Goal: Contribute content

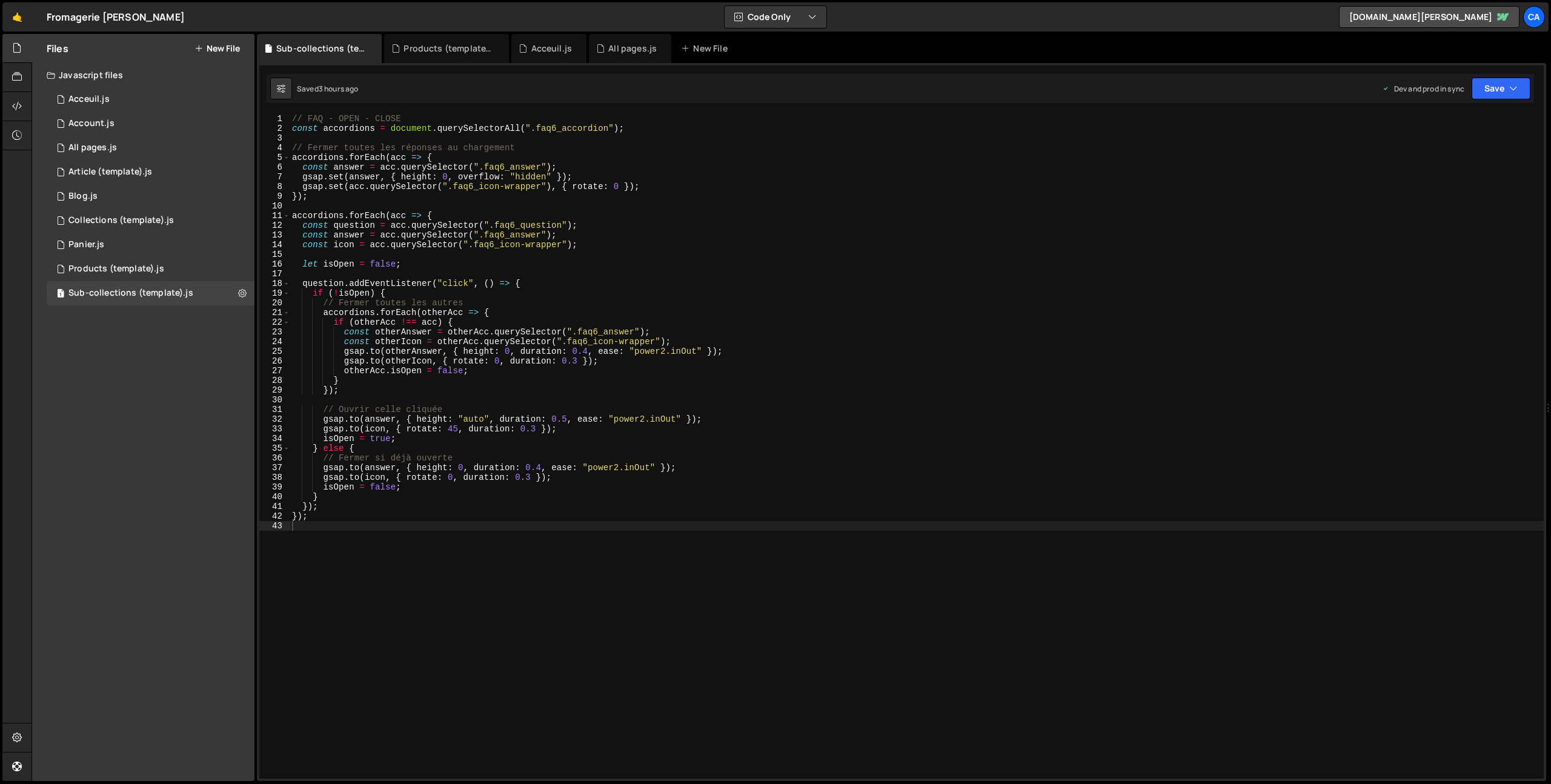
type textarea "const answer = acc.querySelector(".faq6_answer");"
click at [382, 239] on div "// FAQ - OPEN - CLOSE const accordions = document . querySelectorAll ( ".faq6_a…" at bounding box center [916, 456] width 1254 height 684
click at [414, 534] on div "// FAQ - OPEN - CLOSE const accordions = document . querySelectorAll ( ".faq6_a…" at bounding box center [916, 456] width 1254 height 684
drag, startPoint x: 468, startPoint y: 459, endPoint x: 239, endPoint y: 452, distance: 229.1
click at [239, 452] on div "Files New File Javascript files 1 Acceuil.js 0 1 Account.js 0 1 All pages.js 0 1" at bounding box center [791, 407] width 1519 height 748
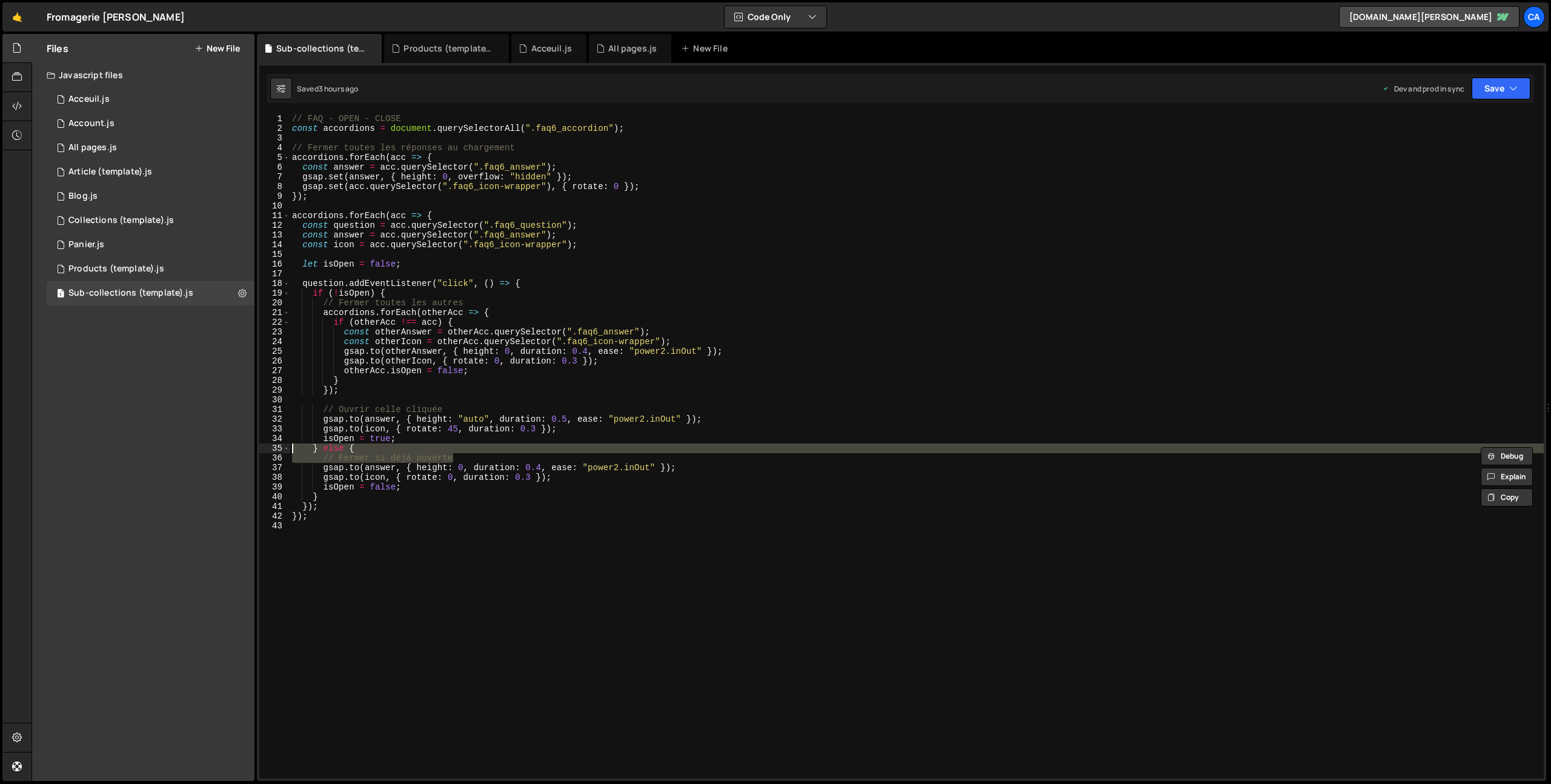
click at [391, 440] on div "// FAQ - OPEN - CLOSE const accordions = document . querySelectorAll ( ".faq6_a…" at bounding box center [916, 456] width 1254 height 684
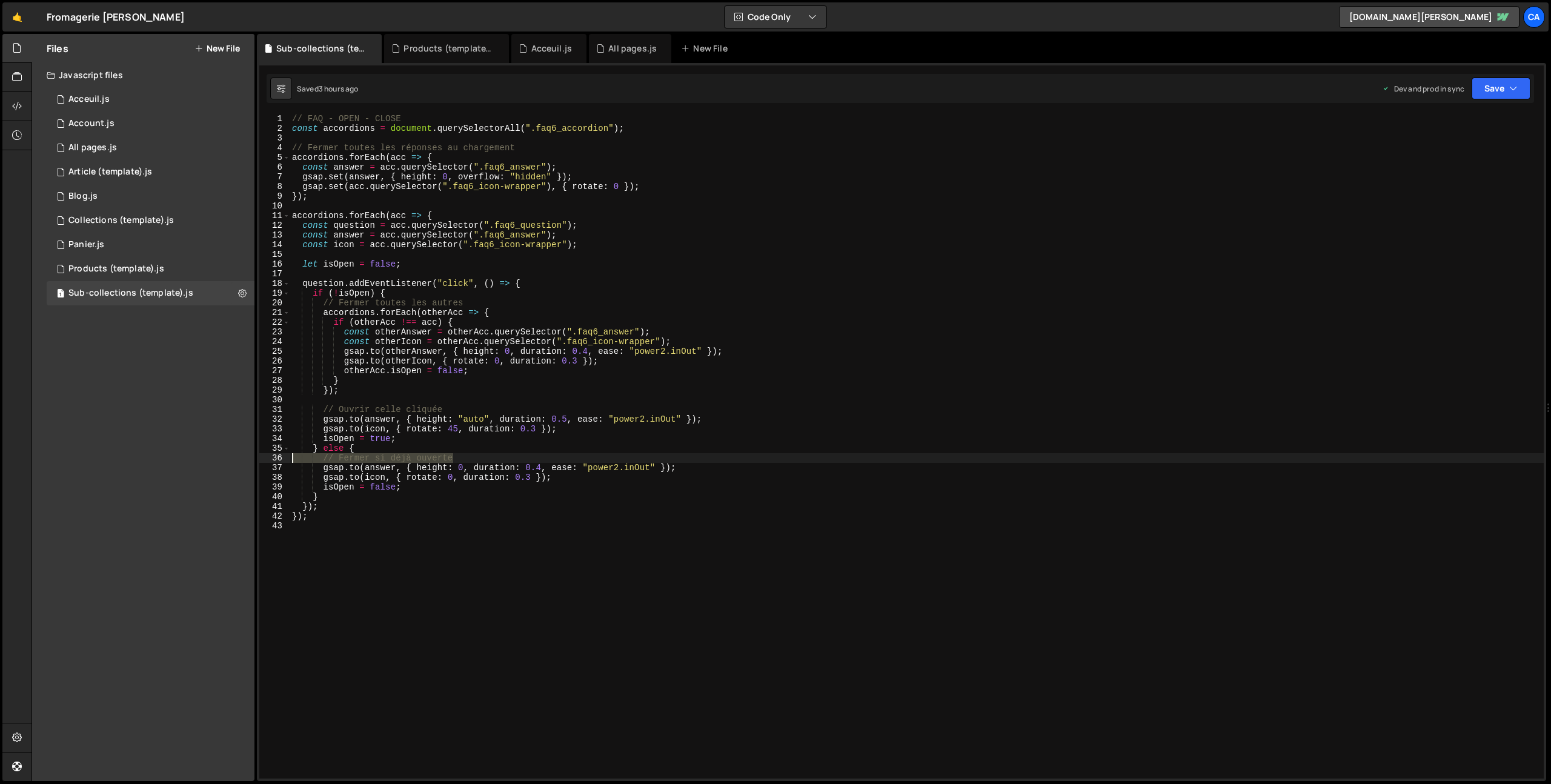
drag, startPoint x: 464, startPoint y: 459, endPoint x: 268, endPoint y: 457, distance: 196.0
click at [268, 457] on div "isOpen = true; 1 2 3 4 5 6 7 8 9 10 11 12 13 14 15 16 17 18 19 20 21 22 23 24 2…" at bounding box center [901, 446] width 1284 height 664
type textarea "// Fermer si déjà ouverte"
drag, startPoint x: 463, startPoint y: 407, endPoint x: 264, endPoint y: 404, distance: 199.0
click at [265, 404] on div "} else { 1 2 3 4 5 6 7 8 9 10 11 12 13 14 15 16 17 18 19 20 21 22 23 24 25 26 2…" at bounding box center [901, 446] width 1284 height 664
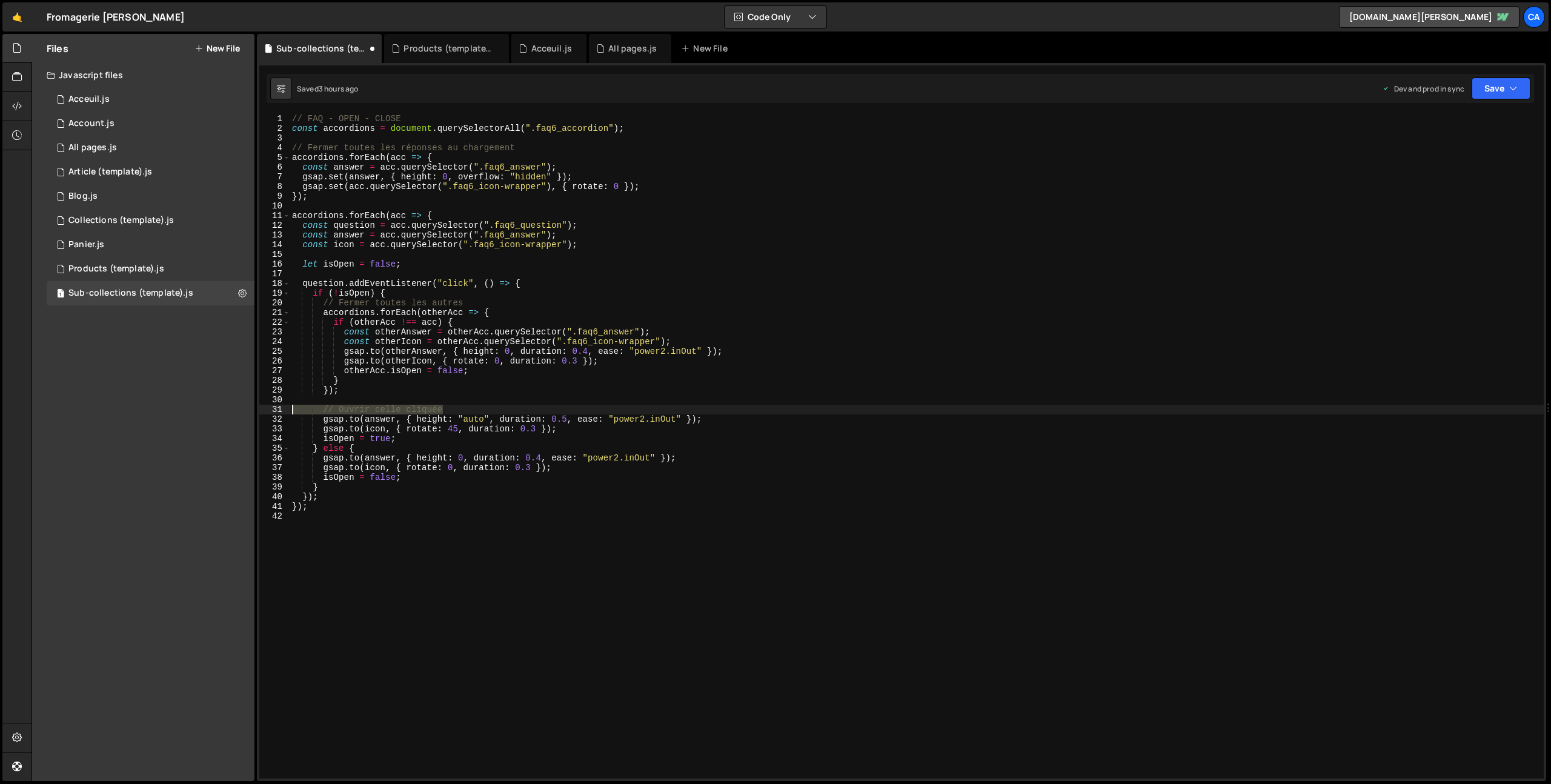
type textarea "// Ouvrir celle cliquée"
drag, startPoint x: 472, startPoint y: 301, endPoint x: 255, endPoint y: 306, distance: 217.1
click at [255, 306] on div "Files New File Javascript files 1 Acceuil.js 0 1 Account.js 0 1 All pages.js 0 1" at bounding box center [791, 407] width 1519 height 748
type textarea "// Fermer toutes les autres"
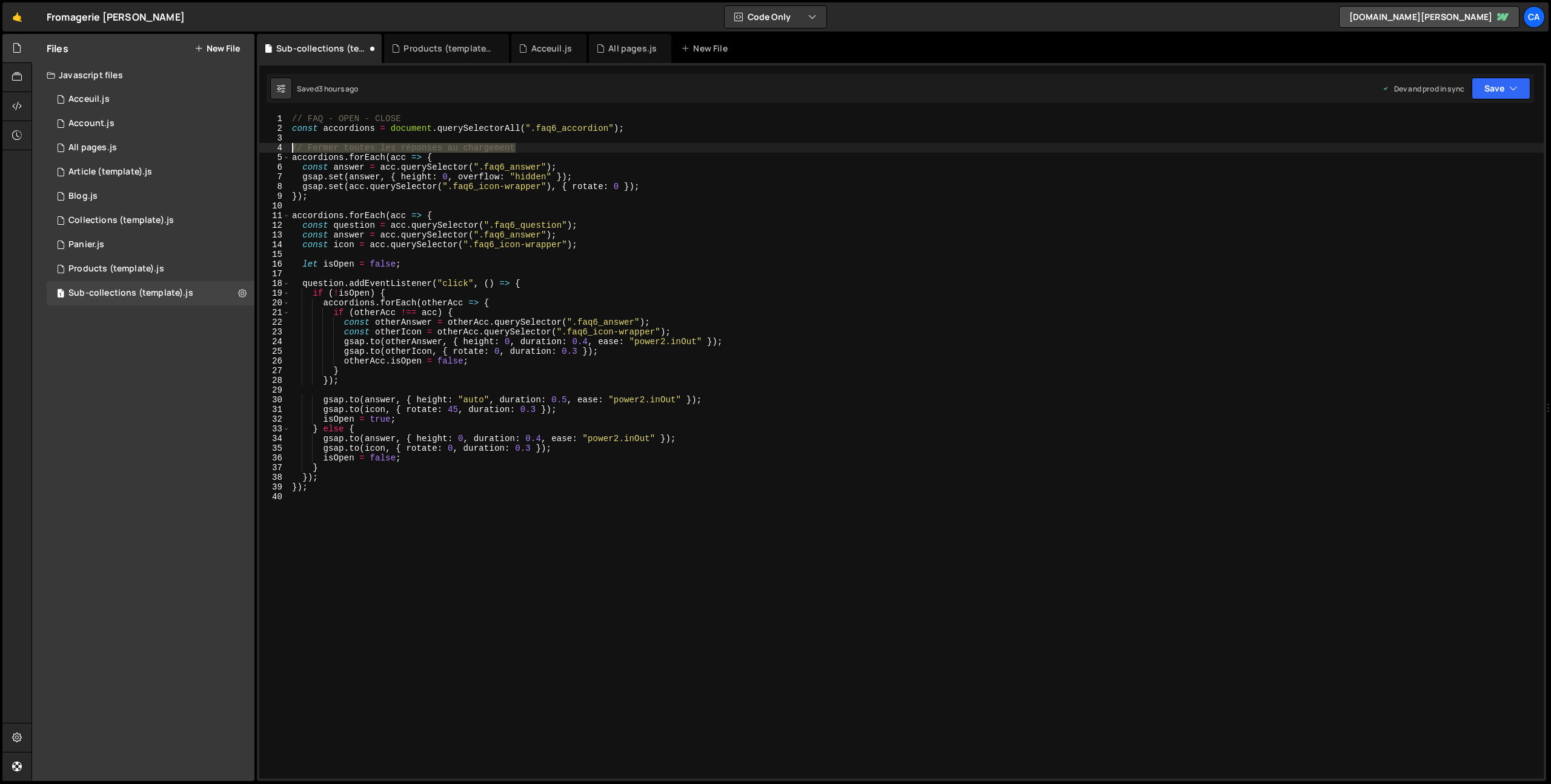
drag, startPoint x: 523, startPoint y: 147, endPoint x: 271, endPoint y: 147, distance: 252.0
click at [271, 147] on div "if (!isOpen) { 1 2 3 4 5 6 7 8 9 10 11 12 13 14 15 16 17 18 19 20 21 22 23 24 2…" at bounding box center [901, 446] width 1284 height 664
type textarea "// Fermer toutes les réponses au chargement"
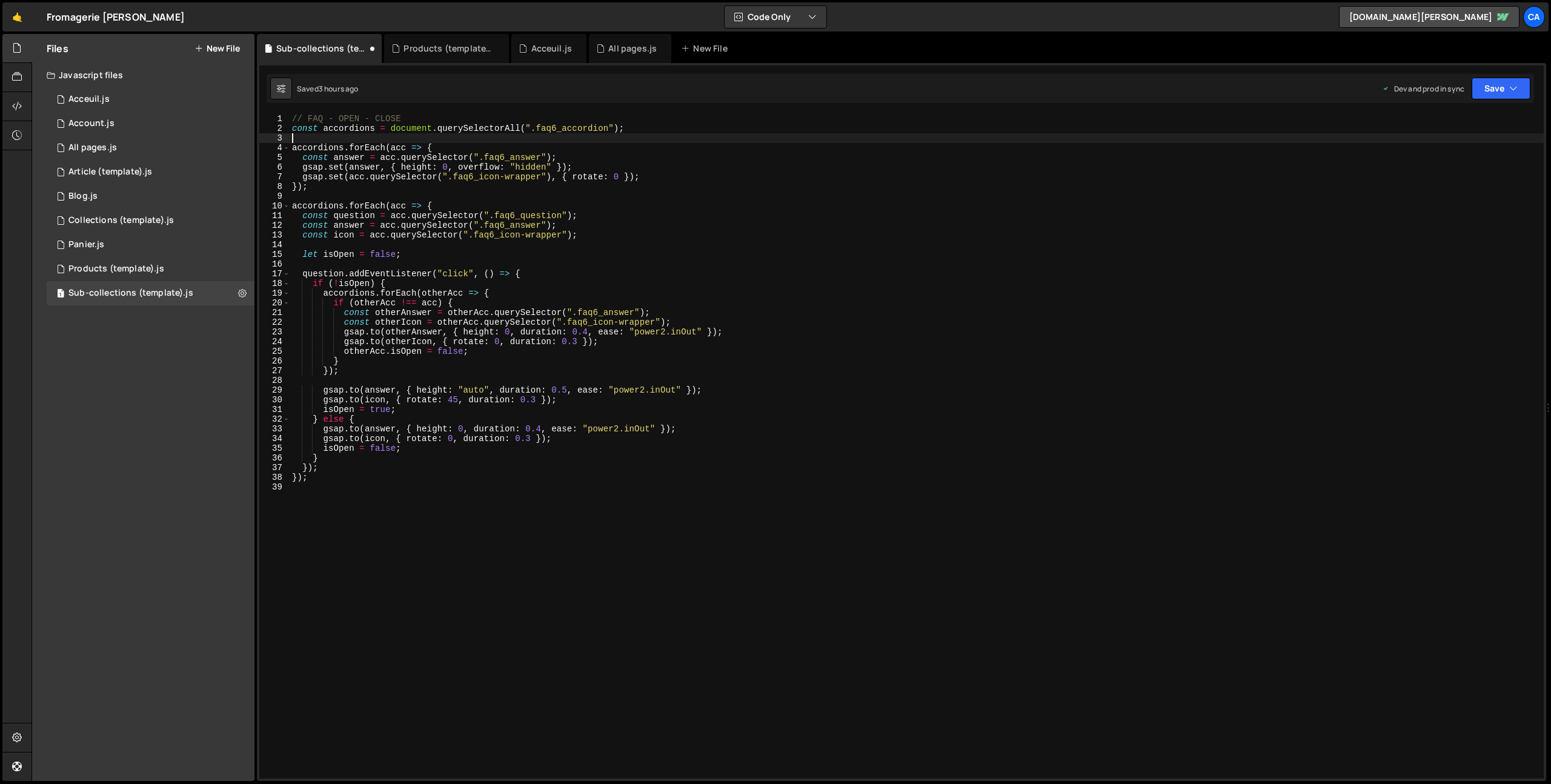
click at [351, 524] on div "// FAQ - OPEN - CLOSE const accordions = document . querySelectorAll ( ".faq6_a…" at bounding box center [916, 456] width 1254 height 684
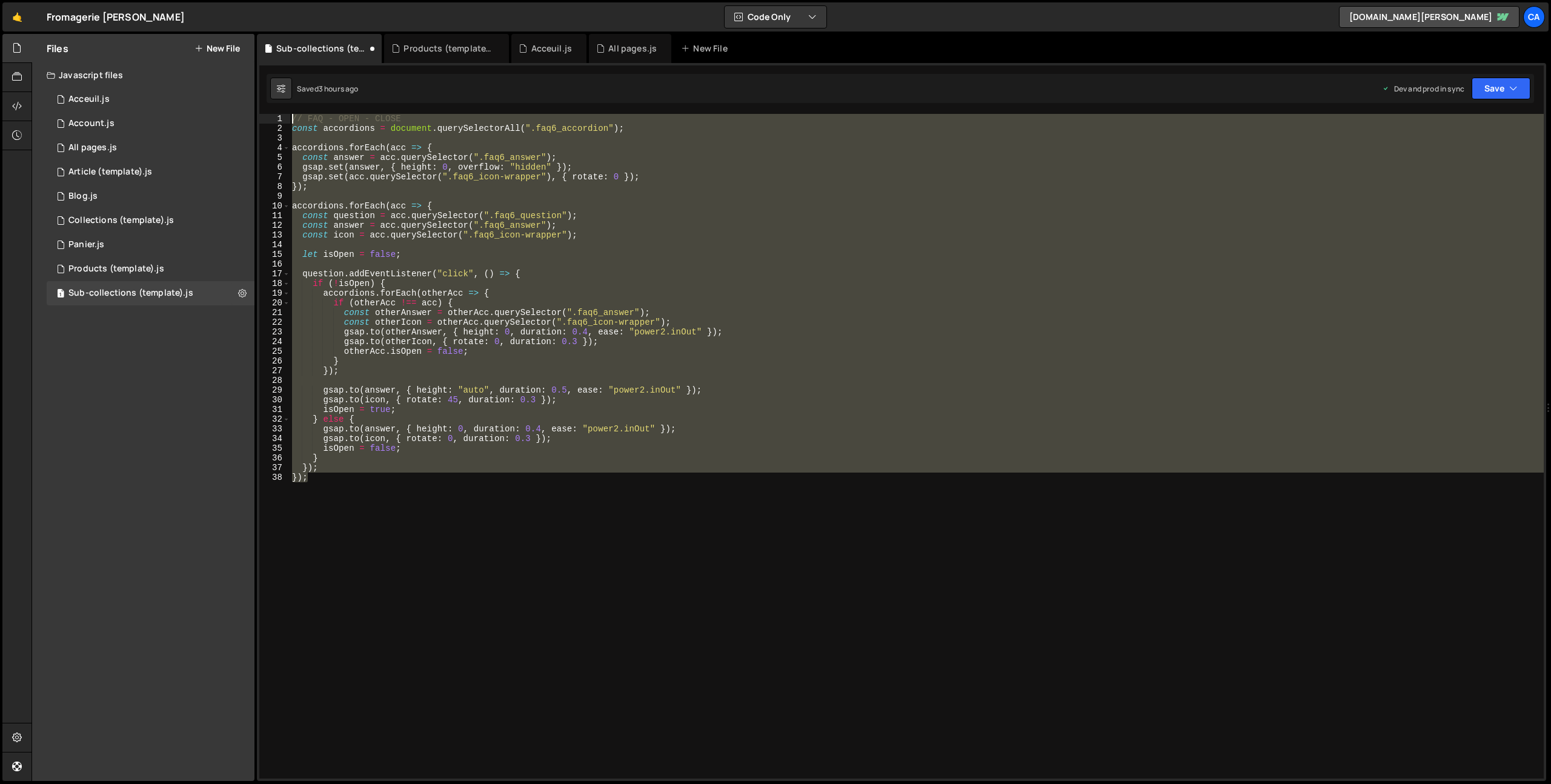
drag, startPoint x: 320, startPoint y: 474, endPoint x: 239, endPoint y: 69, distance: 413.0
click at [239, 69] on div "Files New File Javascript files 1 Acceuil.js 0 1 Account.js 0 1 All pages.js 0 1" at bounding box center [791, 407] width 1519 height 748
type textarea "// FAQ - OPEN - CLOSE const accordions = document.querySelectorAll(".faq6_accor…"
click at [141, 291] on div "Sub-collections (template).js" at bounding box center [131, 293] width 125 height 11
click at [241, 293] on icon at bounding box center [242, 293] width 9 height 11
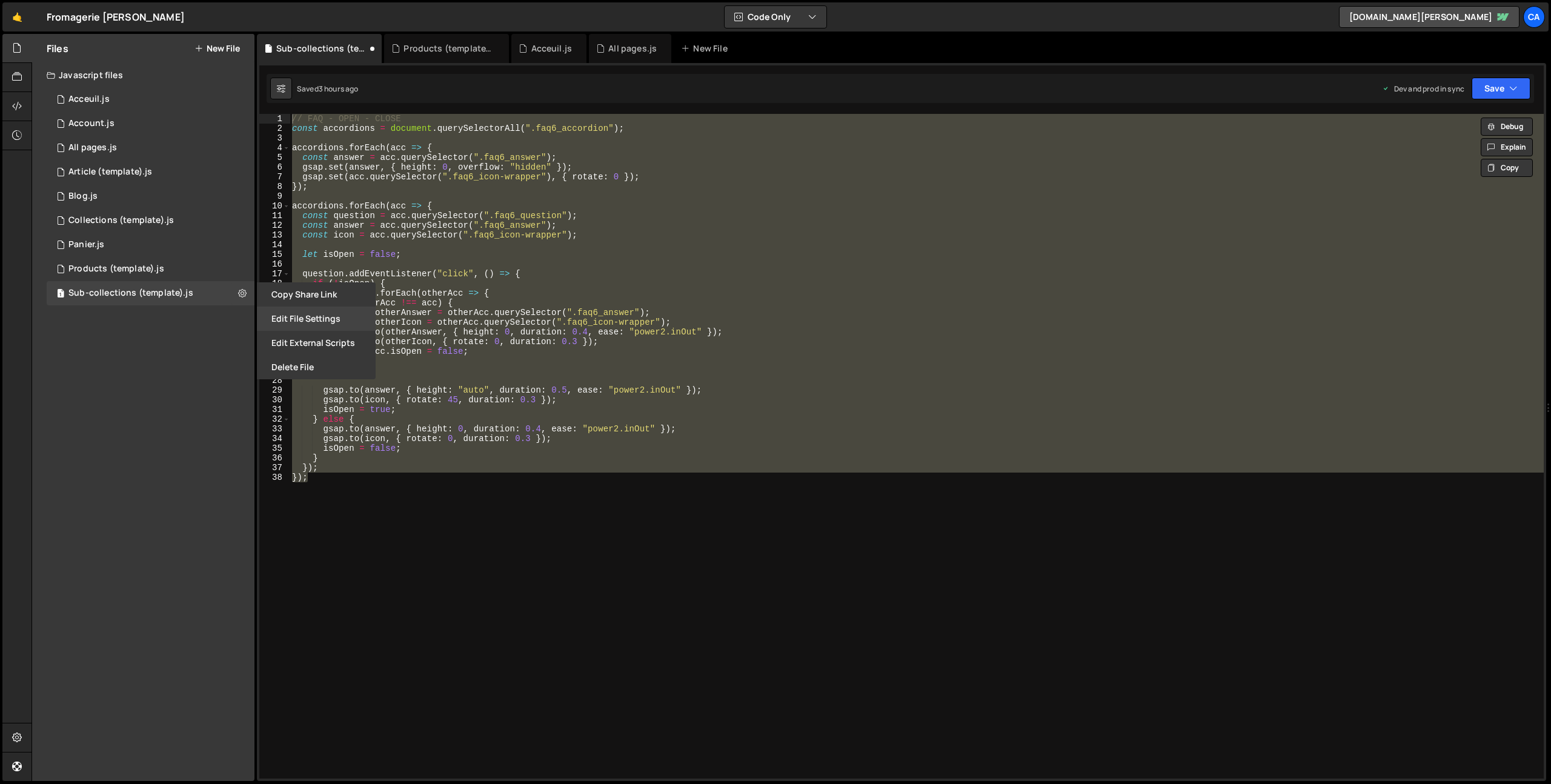
click at [335, 319] on button "Edit File Settings" at bounding box center [316, 318] width 118 height 24
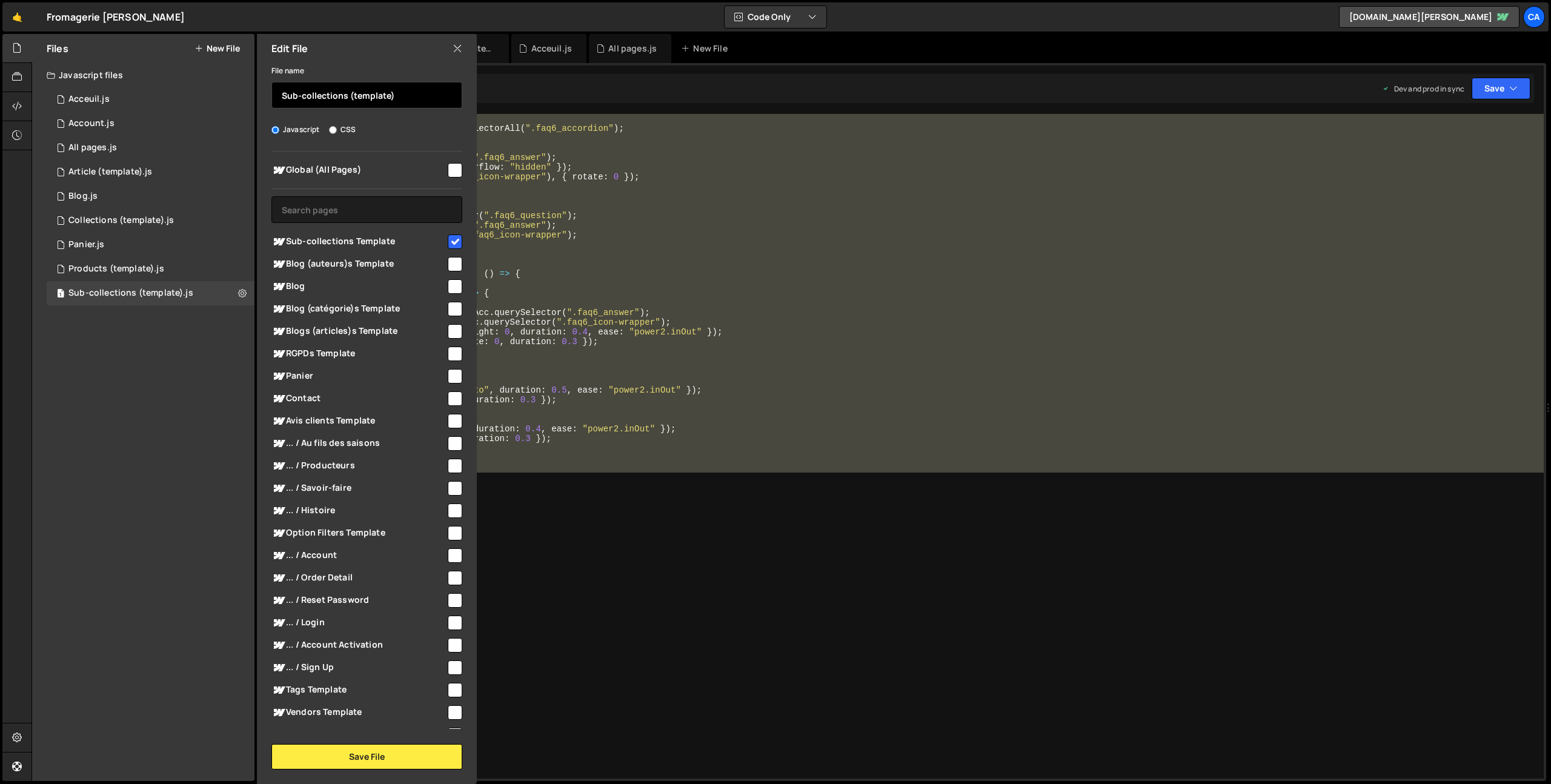
click at [318, 93] on input "Sub-collections (template)" at bounding box center [366, 95] width 191 height 27
click at [316, 92] on input "Sub-collections (template)" at bounding box center [366, 95] width 191 height 27
drag, startPoint x: 419, startPoint y: 91, endPoint x: 203, endPoint y: 92, distance: 216.0
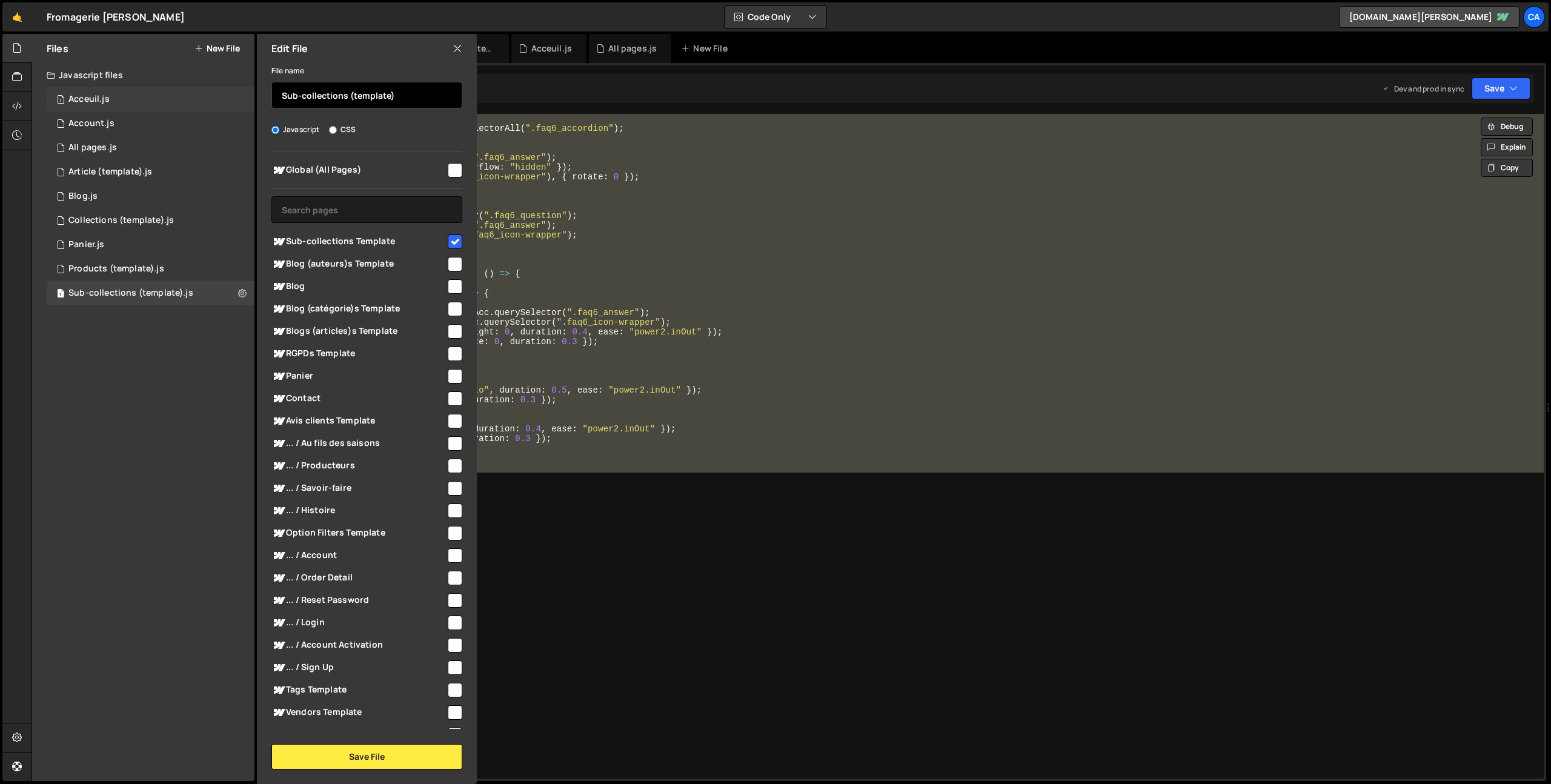
click at [203, 92] on div "Files New File Javascript files 1 Acceuil.js 0 1 Account.js 0 1 All pages.js 0 1" at bounding box center [143, 407] width 222 height 747
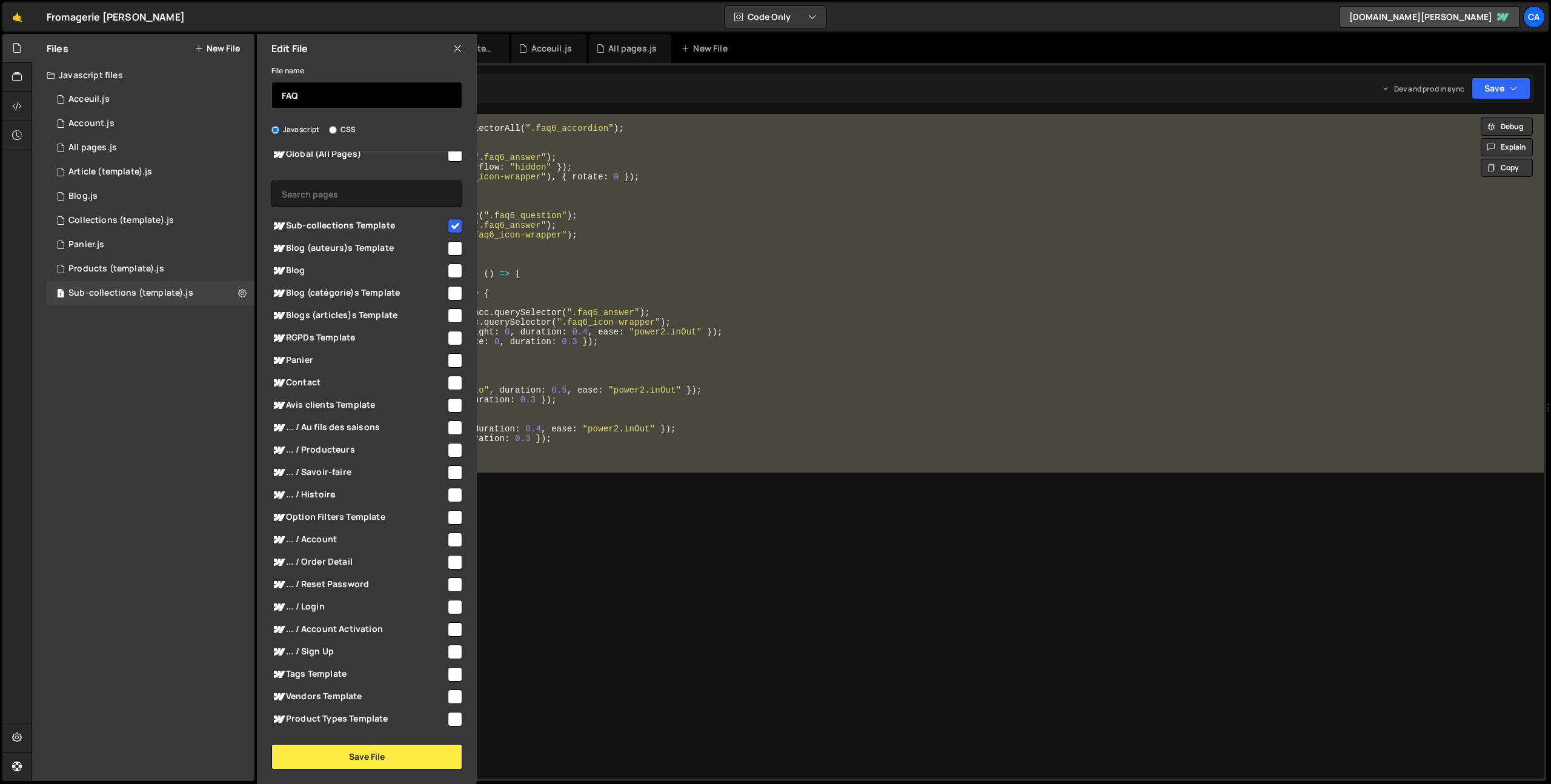
scroll to position [24, 0]
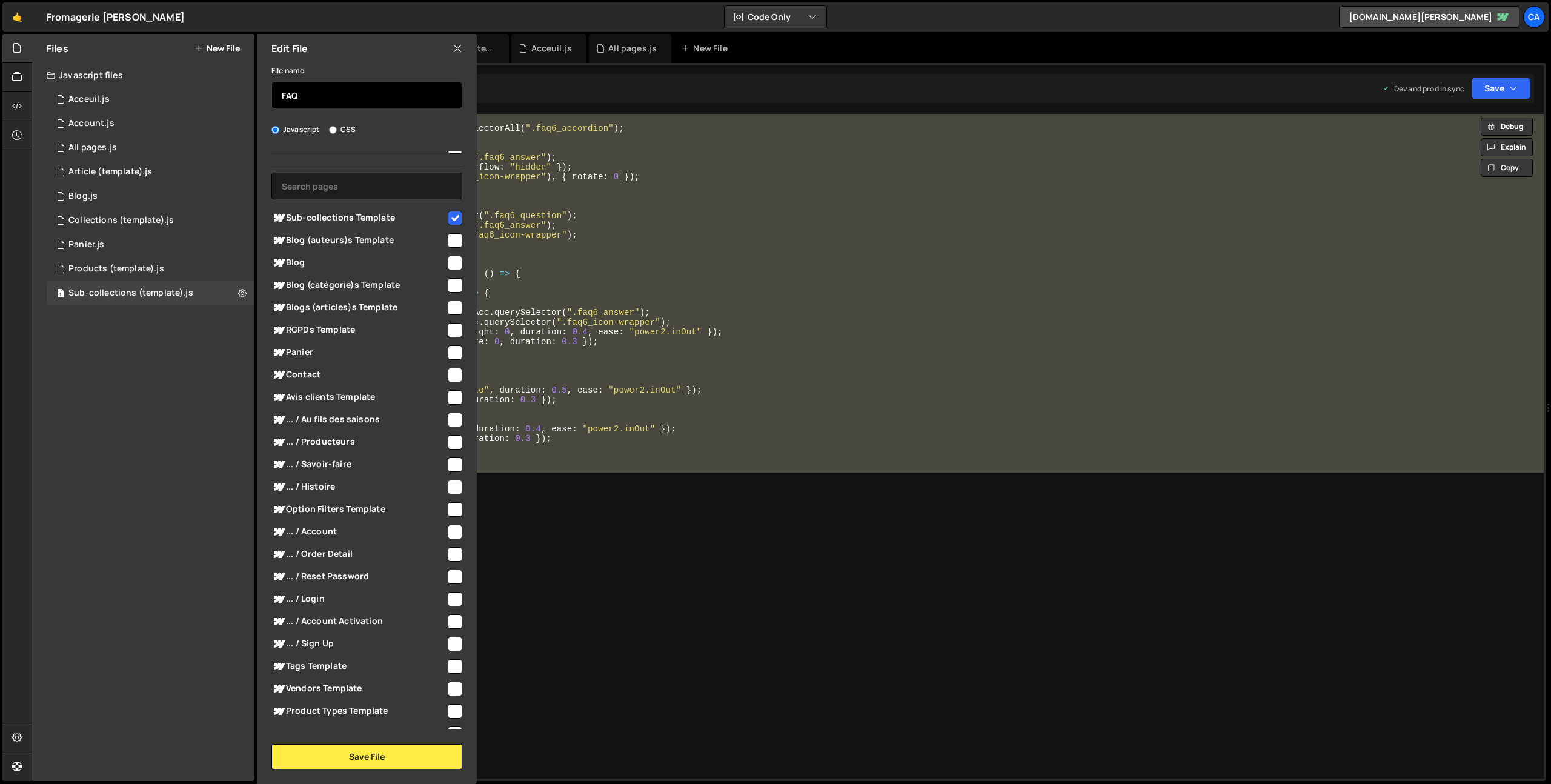
type input "FAQ"
drag, startPoint x: 446, startPoint y: 465, endPoint x: 463, endPoint y: 484, distance: 25.5
click at [448, 465] on input "checkbox" at bounding box center [455, 464] width 15 height 15
checkbox input "true"
click at [385, 751] on button "Save File" at bounding box center [366, 756] width 191 height 26
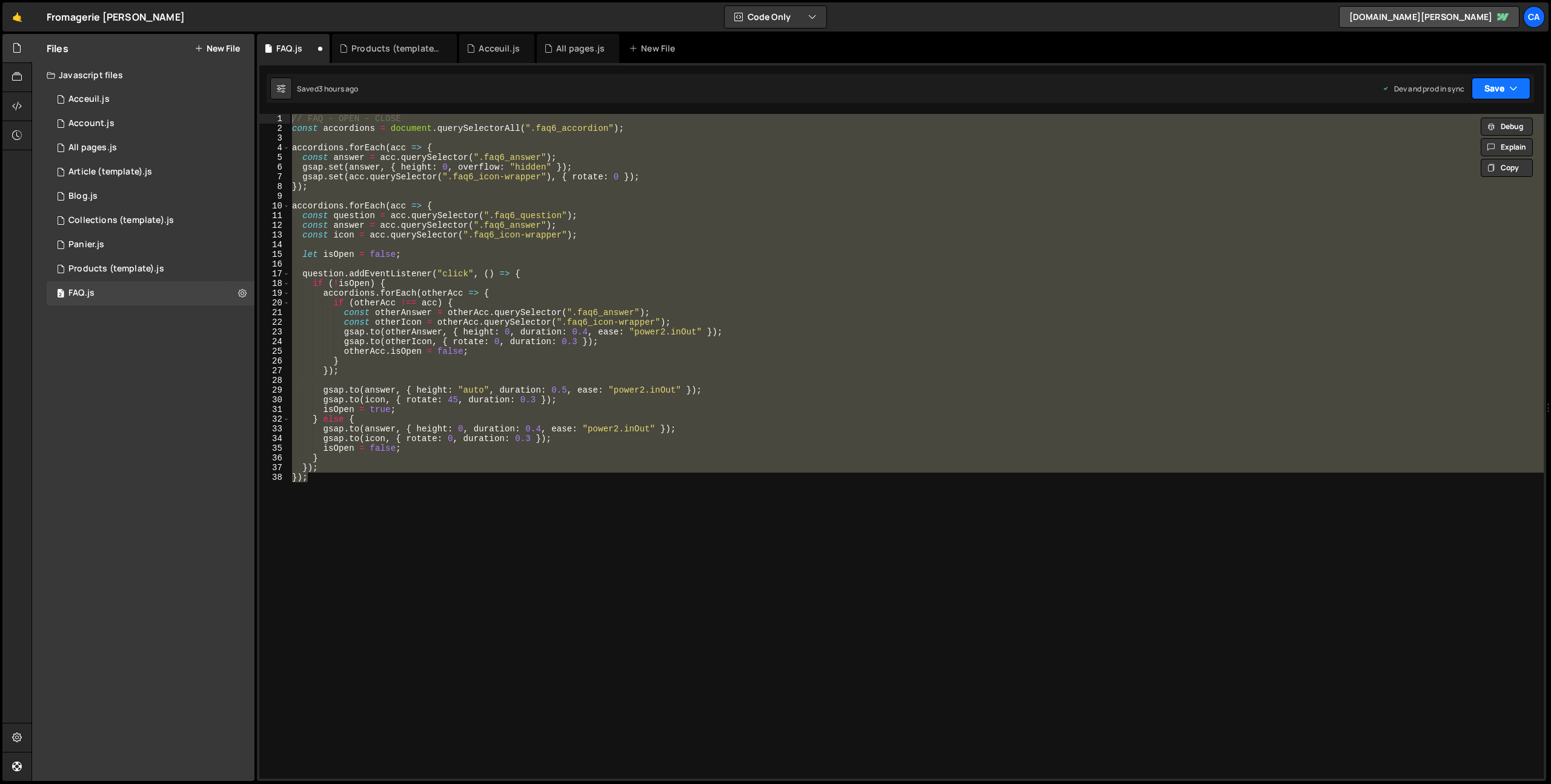
click at [1502, 85] on button "Save" at bounding box center [1501, 88] width 59 height 22
click at [1426, 158] on div "Save to Production S" at bounding box center [1459, 157] width 126 height 12
